Goal: Navigation & Orientation: Find specific page/section

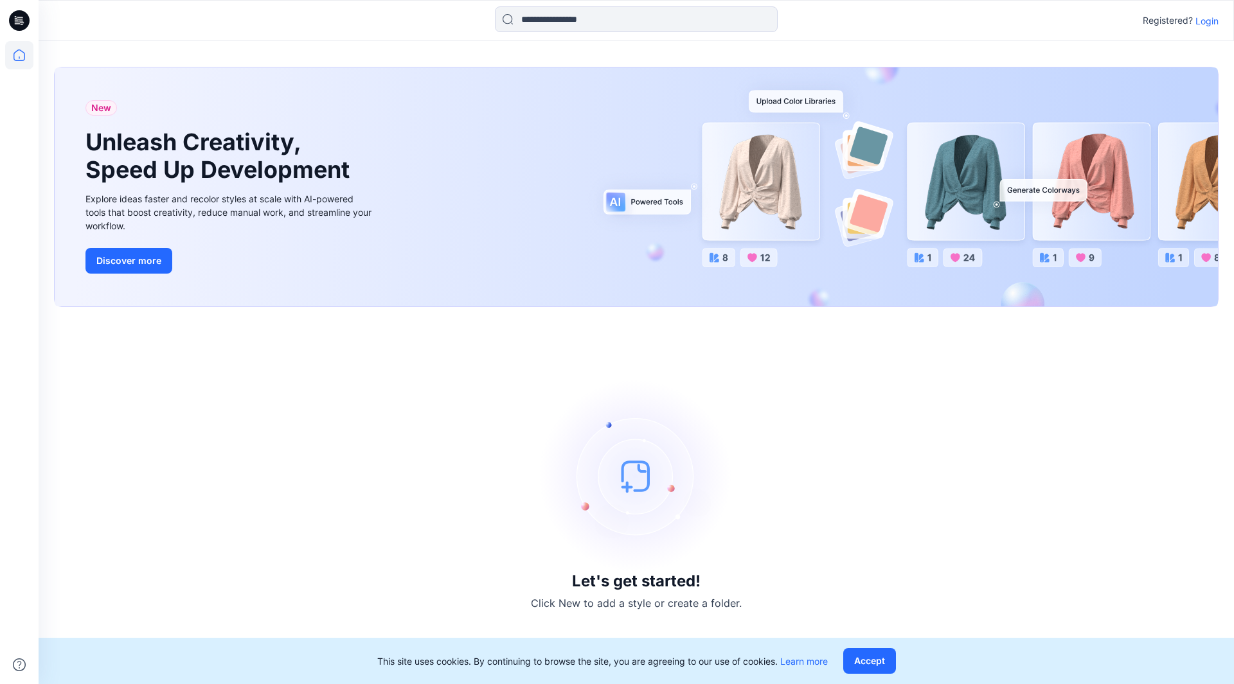
drag, startPoint x: 846, startPoint y: 409, endPoint x: 574, endPoint y: 232, distance: 323.6
click at [844, 408] on div "Let's get started! Click New to add a style or create a folder." at bounding box center [636, 496] width 1164 height 346
click at [1197, 19] on p "Login" at bounding box center [1206, 20] width 23 height 13
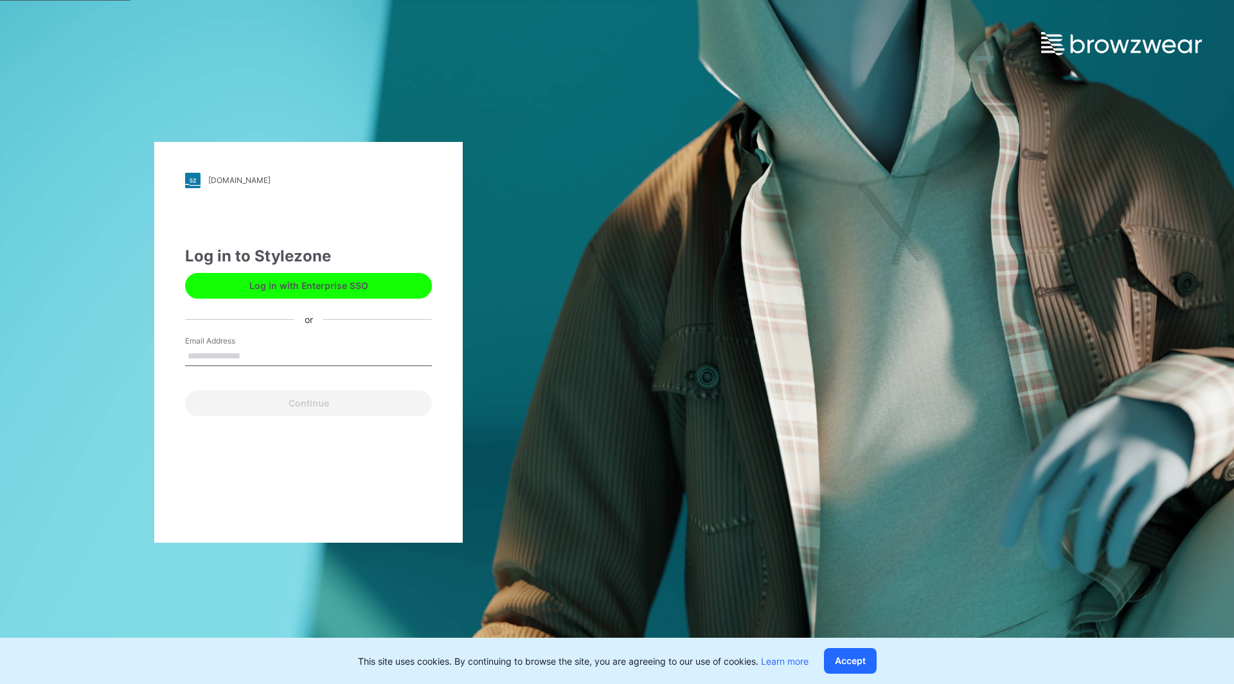
click at [281, 351] on input "Email Address" at bounding box center [308, 356] width 247 height 19
type input "**********"
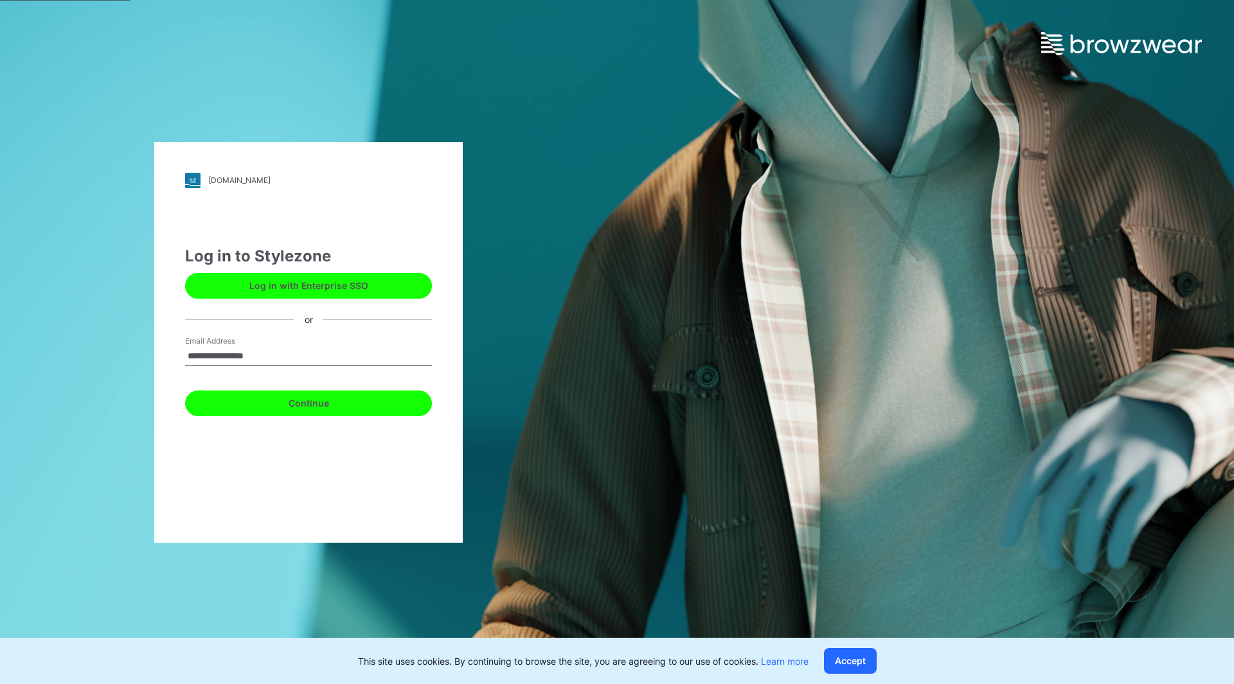
click at [270, 412] on button "Continue" at bounding box center [308, 404] width 247 height 26
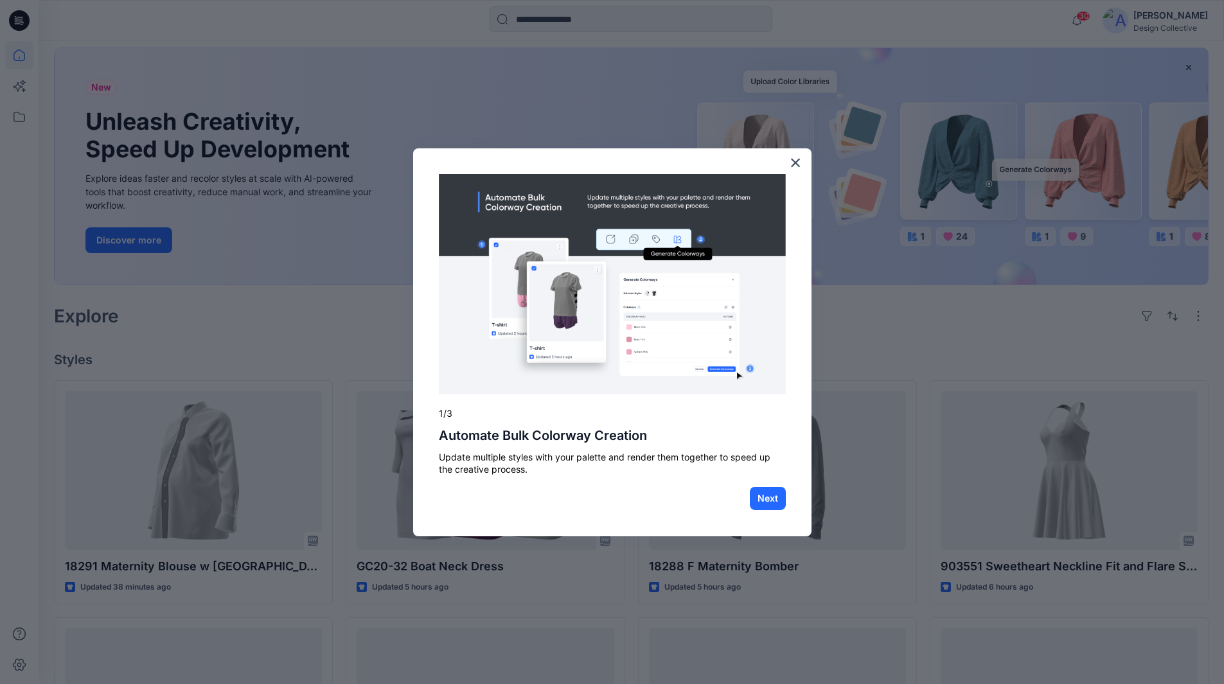
scroll to position [64, 0]
click at [767, 501] on button "Next" at bounding box center [768, 498] width 36 height 23
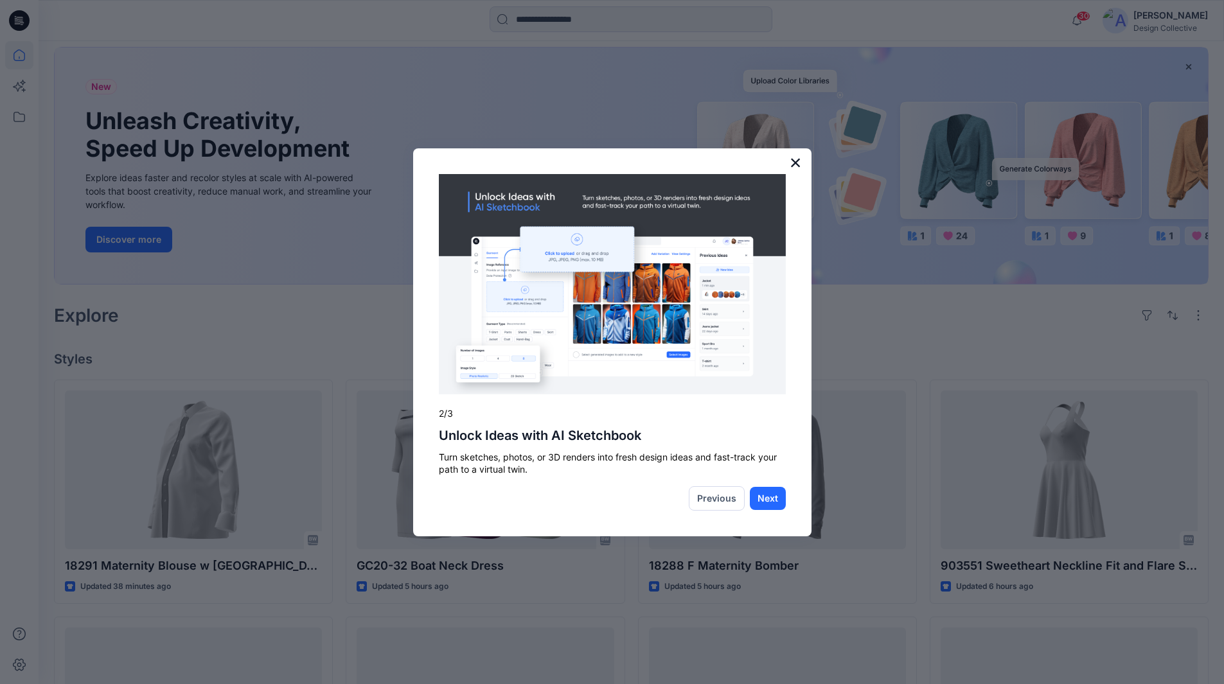
click at [797, 158] on button "×" at bounding box center [796, 162] width 12 height 21
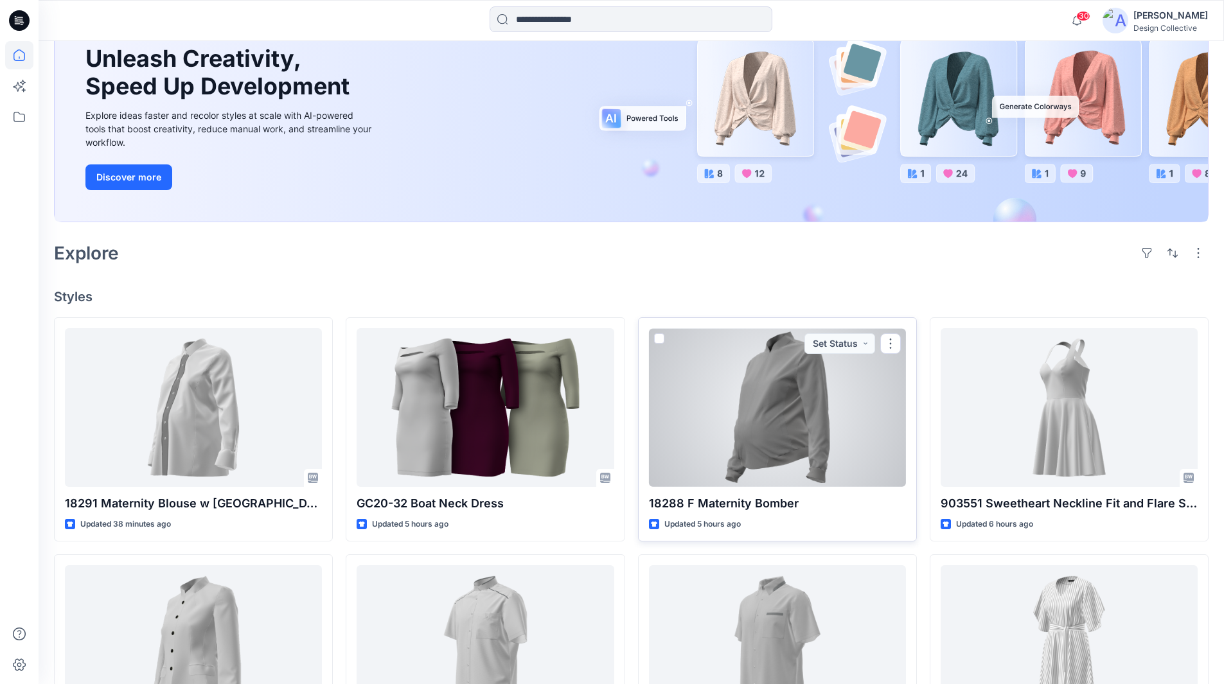
scroll to position [129, 0]
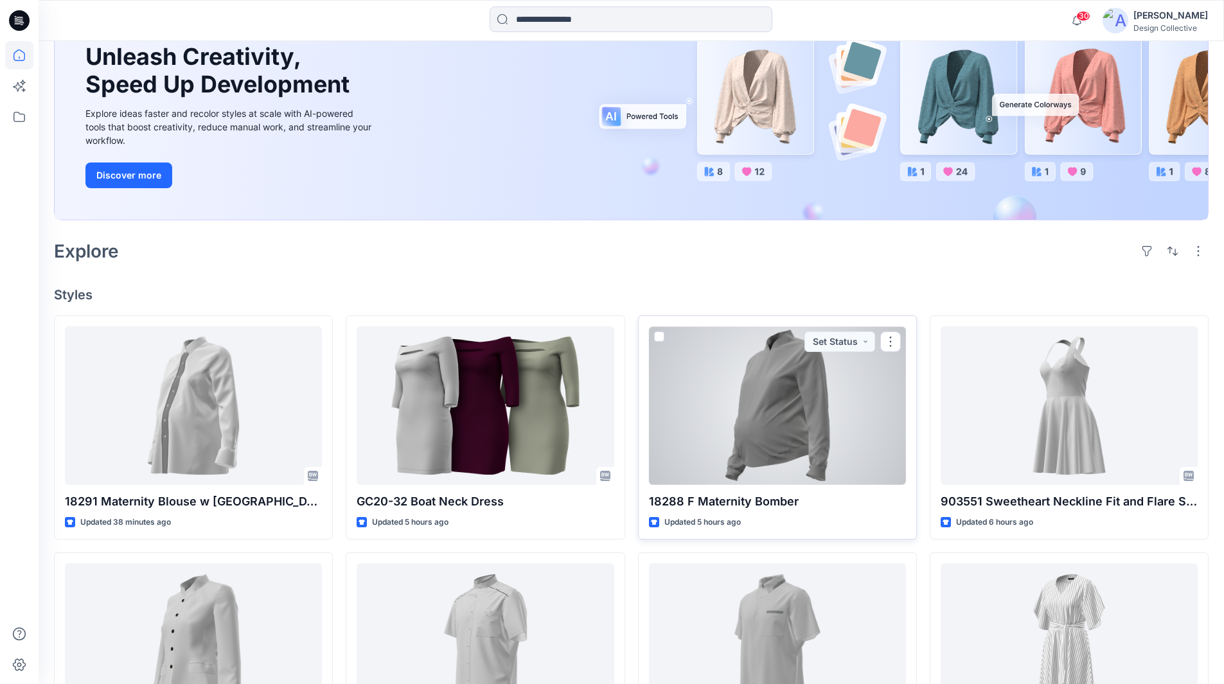
click at [786, 405] on div at bounding box center [777, 405] width 257 height 159
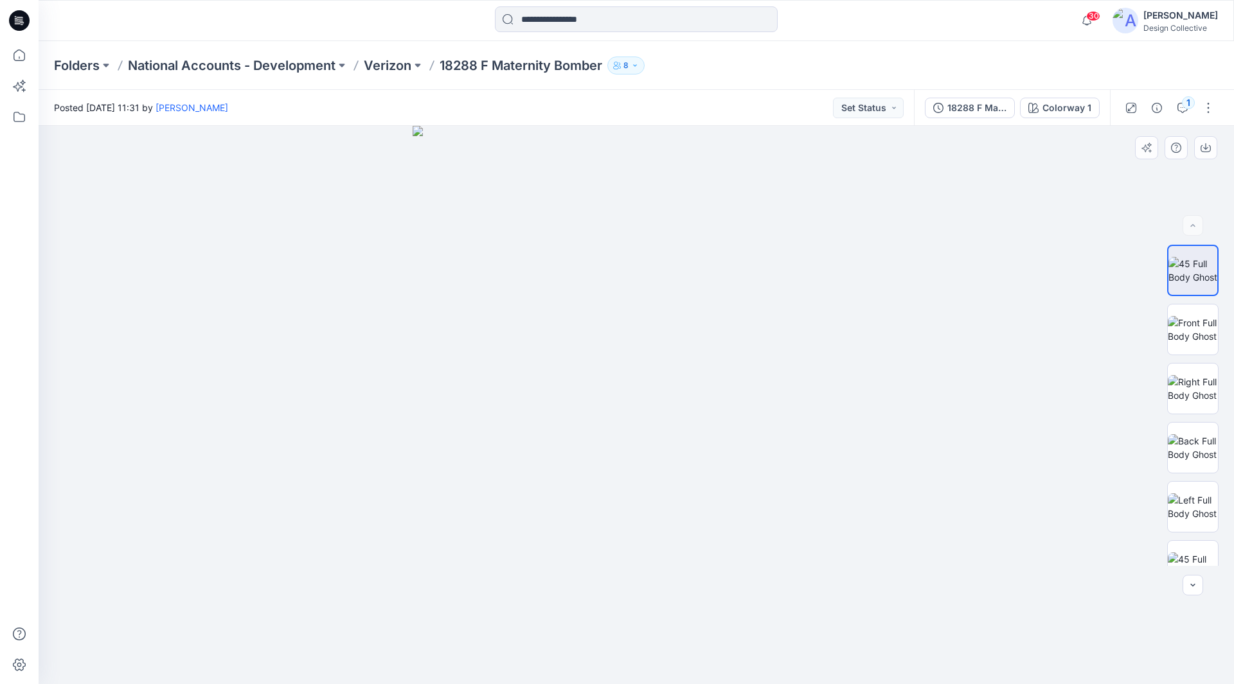
drag, startPoint x: 665, startPoint y: 316, endPoint x: 790, endPoint y: 323, distance: 125.5
click at [790, 323] on img at bounding box center [635, 405] width 447 height 558
click at [1176, 324] on img at bounding box center [1192, 329] width 50 height 27
click at [639, 308] on img at bounding box center [635, 405] width 447 height 558
click at [1183, 398] on img at bounding box center [1192, 388] width 50 height 27
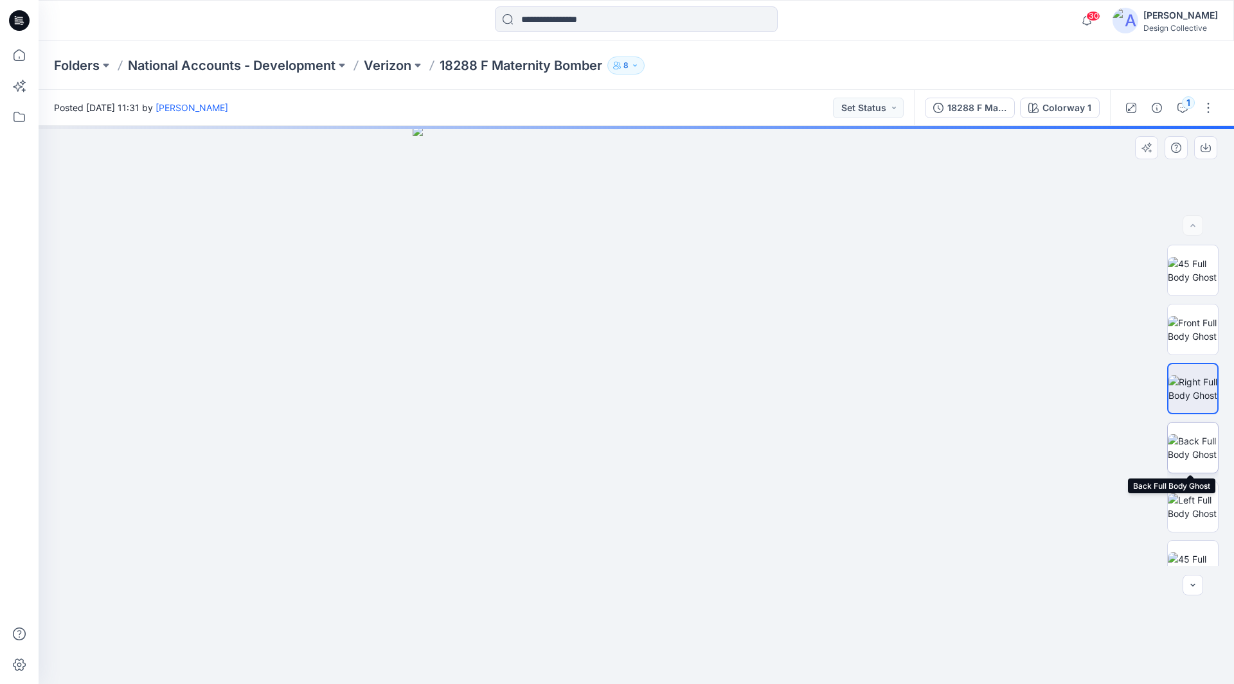
click at [1184, 440] on img at bounding box center [1192, 447] width 50 height 27
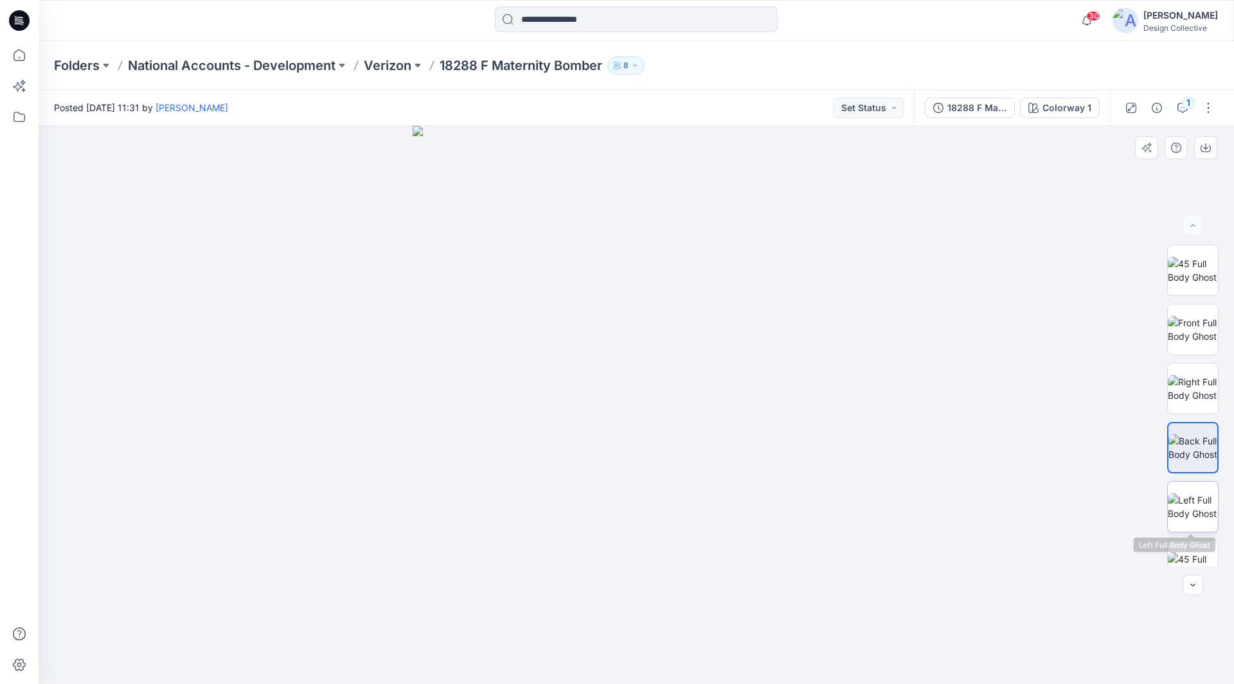
click at [1180, 512] on img at bounding box center [1192, 506] width 50 height 27
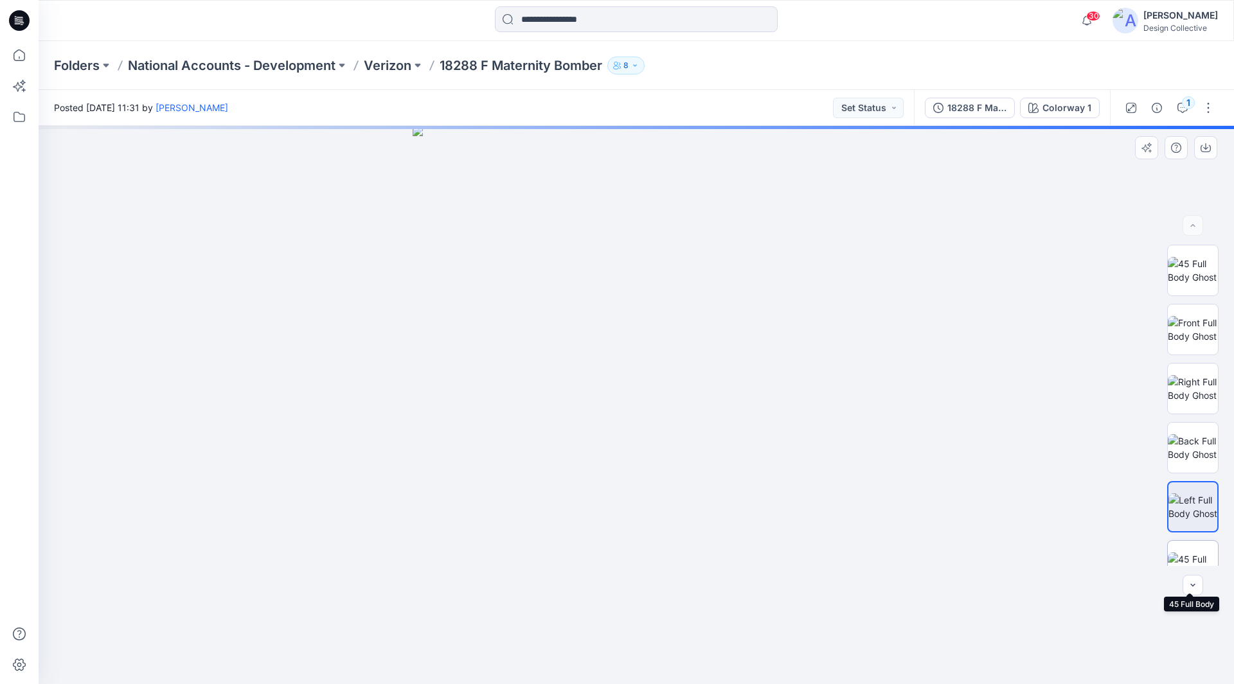
click at [1178, 553] on img at bounding box center [1192, 566] width 50 height 27
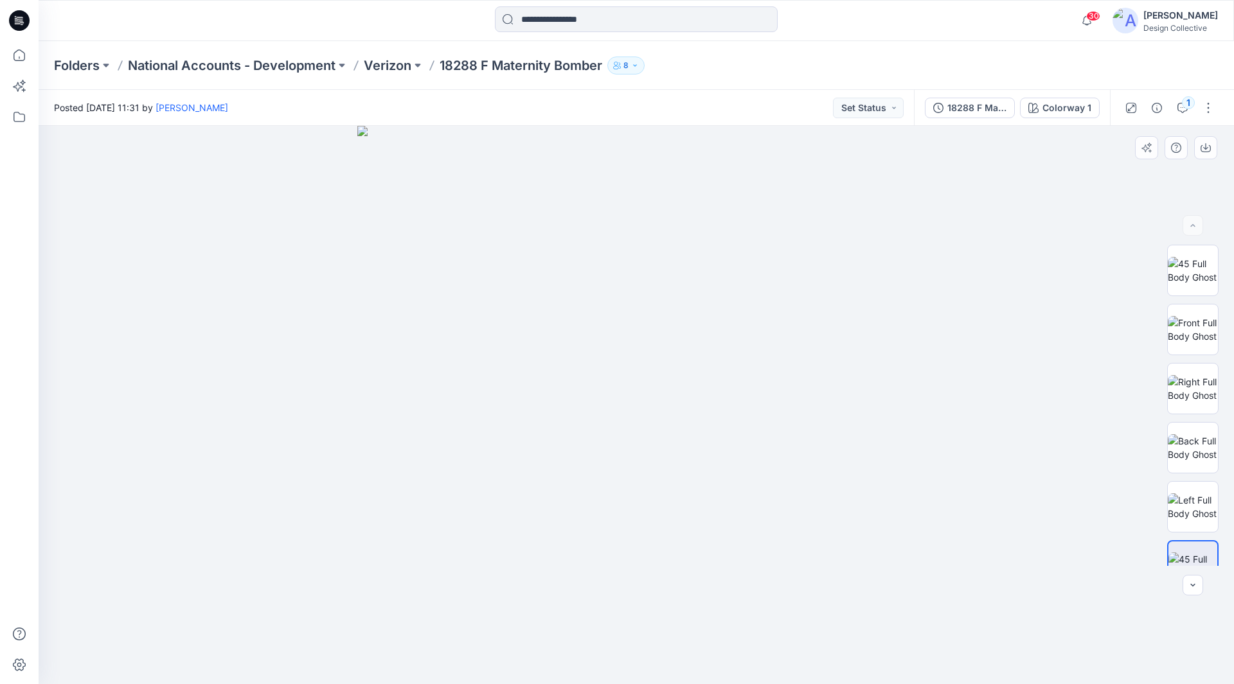
drag, startPoint x: 610, startPoint y: 337, endPoint x: 629, endPoint y: 335, distance: 19.3
click at [610, 336] on img at bounding box center [636, 405] width 558 height 558
drag, startPoint x: 662, startPoint y: 492, endPoint x: 658, endPoint y: 413, distance: 79.2
click at [666, 433] on img at bounding box center [636, 375] width 744 height 617
drag, startPoint x: 659, startPoint y: 450, endPoint x: 774, endPoint y: 439, distance: 114.9
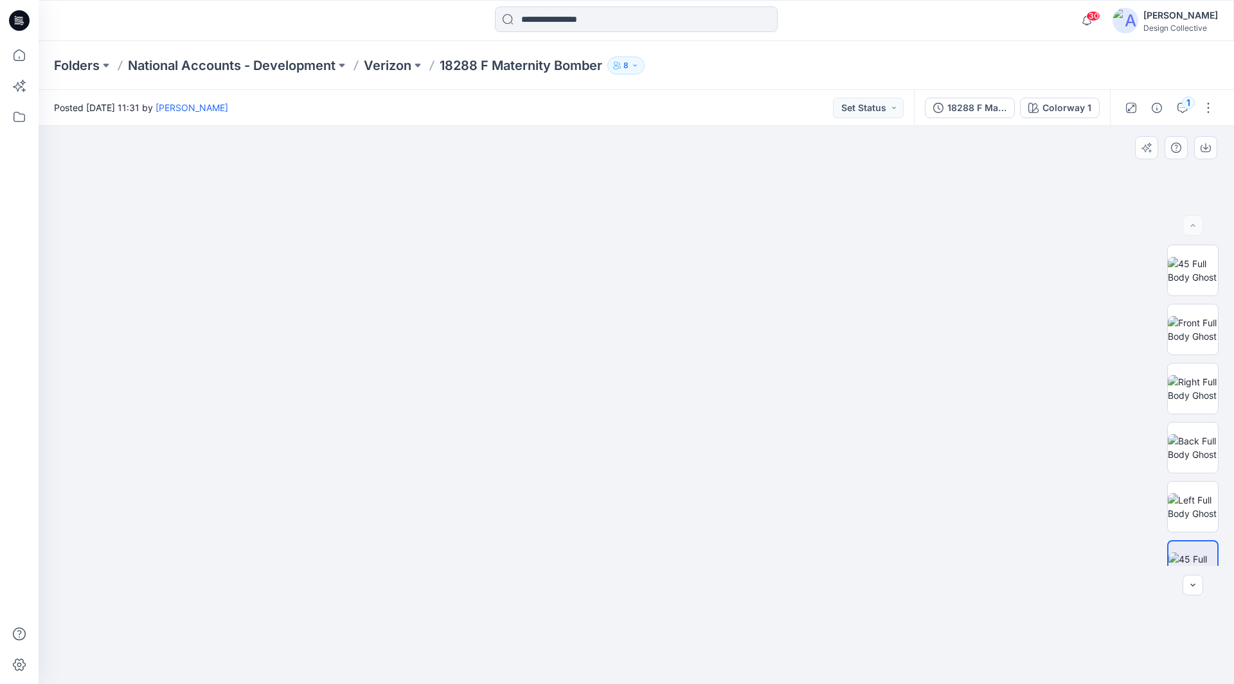
click at [774, 439] on img at bounding box center [689, 280] width 1300 height 808
click at [48, 231] on img at bounding box center [689, 280] width 1300 height 808
click at [1196, 333] on img at bounding box center [1192, 329] width 50 height 27
click at [1182, 386] on img at bounding box center [1192, 388] width 50 height 27
click at [644, 313] on img at bounding box center [636, 358] width 595 height 651
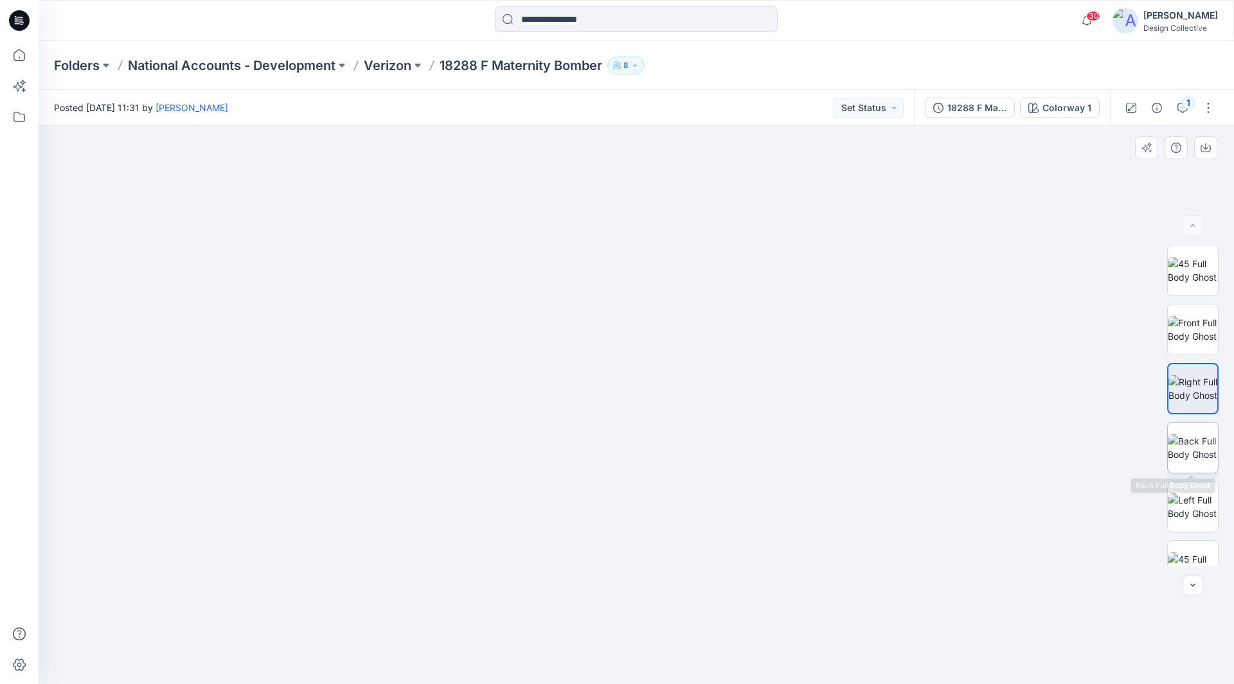
click at [1173, 449] on img at bounding box center [1192, 447] width 50 height 27
drag, startPoint x: 768, startPoint y: 231, endPoint x: 784, endPoint y: 443, distance: 211.9
click at [781, 440] on img at bounding box center [636, 281] width 1052 height 807
click at [1187, 509] on img at bounding box center [1192, 506] width 50 height 27
